Goal: Transaction & Acquisition: Purchase product/service

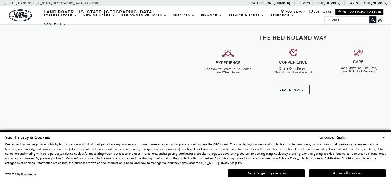
click at [331, 173] on button "Allow all cookies" at bounding box center [347, 173] width 77 height 8
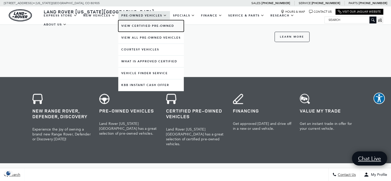
click at [146, 26] on link "View Certified Pre-Owned" at bounding box center [151, 26] width 66 height 12
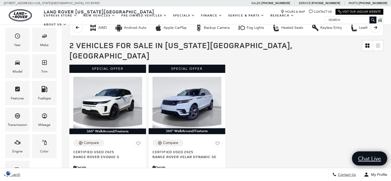
scroll to position [96, 0]
